Goal: Information Seeking & Learning: Stay updated

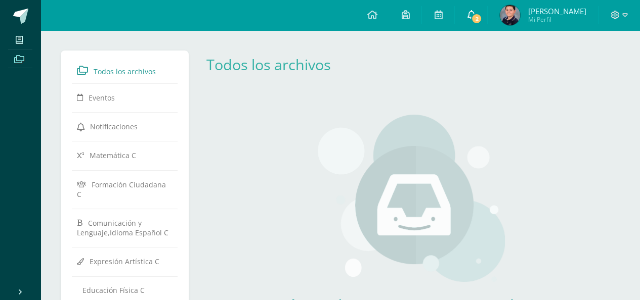
click at [472, 19] on span "2" at bounding box center [476, 18] width 11 height 11
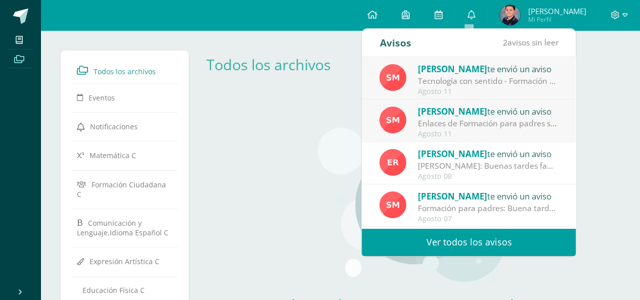
click at [400, 119] on img at bounding box center [392, 120] width 27 height 27
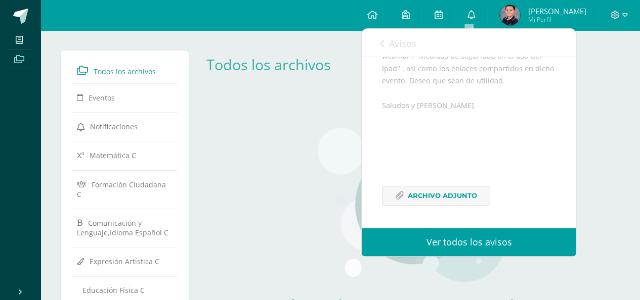
scroll to position [174, 0]
click at [402, 195] on icon at bounding box center [399, 196] width 9 height 9
click at [468, 19] on icon at bounding box center [471, 14] width 8 height 9
click at [470, 240] on link "Ver todos los avisos" at bounding box center [469, 243] width 214 height 28
click at [473, 243] on link "Ver todos los avisos" at bounding box center [469, 243] width 214 height 28
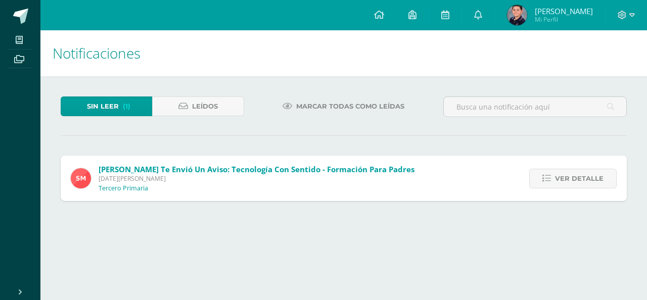
click at [102, 104] on span "Sin leer" at bounding box center [103, 106] width 32 height 19
click at [103, 106] on span "Sin leer" at bounding box center [103, 106] width 32 height 19
click at [149, 222] on html "Mis cursos Archivos Cerrar panel Comunicación y Lenguaje,Idioma Español Tercero…" at bounding box center [323, 111] width 647 height 222
click at [212, 222] on html "Mis cursos Archivos Cerrar panel Comunicación y Lenguaje,Idioma Español Tercero…" at bounding box center [323, 111] width 647 height 222
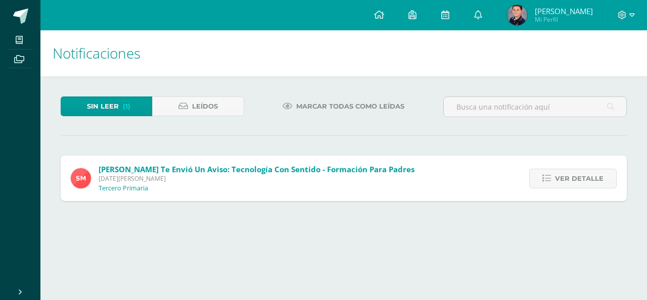
click at [110, 106] on span "Sin leer" at bounding box center [103, 106] width 32 height 19
click at [546, 179] on icon at bounding box center [547, 178] width 9 height 9
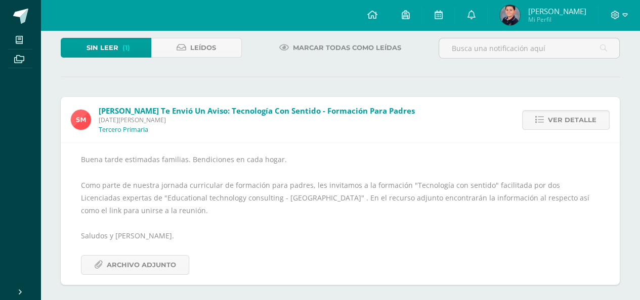
scroll to position [64, 0]
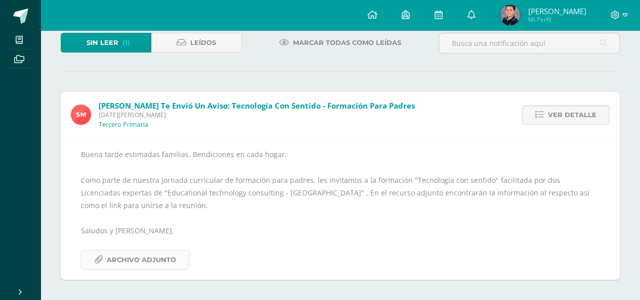
click at [101, 258] on icon at bounding box center [98, 260] width 9 height 9
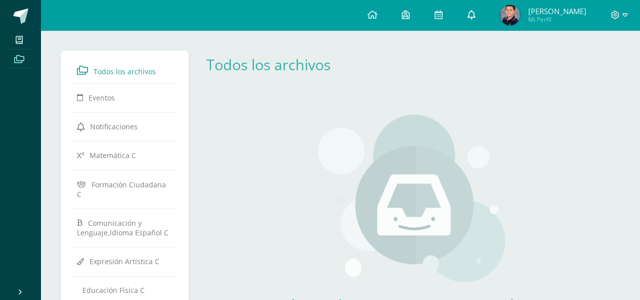
click at [471, 12] on icon at bounding box center [471, 14] width 8 height 9
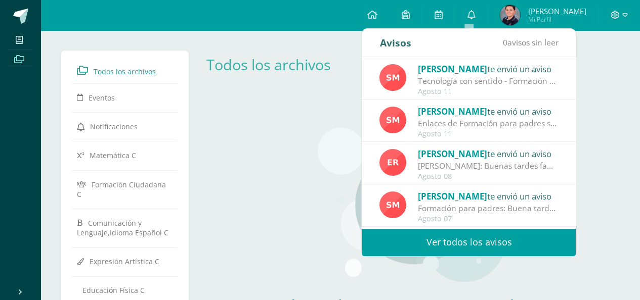
click at [397, 79] on img at bounding box center [392, 77] width 27 height 27
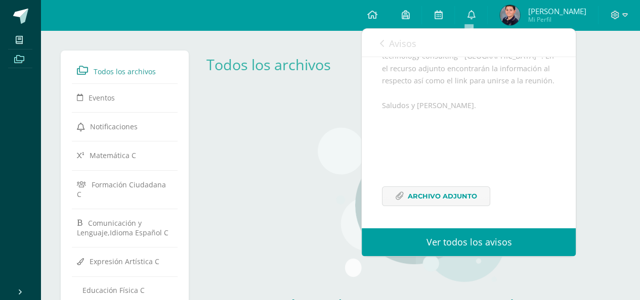
scroll to position [224, 0]
click at [397, 193] on icon at bounding box center [399, 196] width 9 height 9
click at [403, 196] on icon at bounding box center [399, 196] width 9 height 9
click at [399, 199] on icon at bounding box center [399, 196] width 9 height 9
click at [316, 238] on div "Aún no hay recursos agregados a esta categoría. Podrás ver todos los recursos c…" at bounding box center [411, 244] width 298 height 299
